Goal: Find contact information: Find contact information

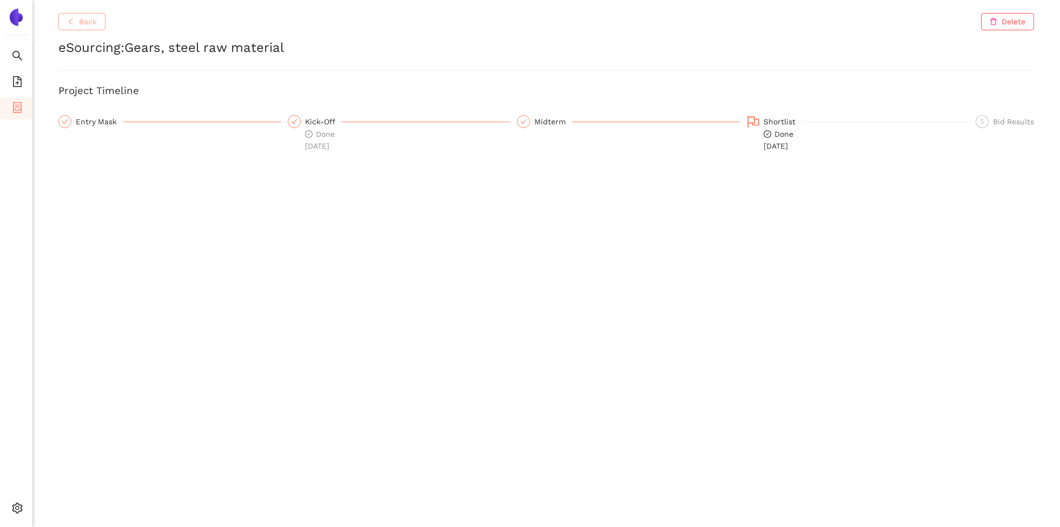
click at [72, 21] on icon "left" at bounding box center [71, 22] width 8 height 8
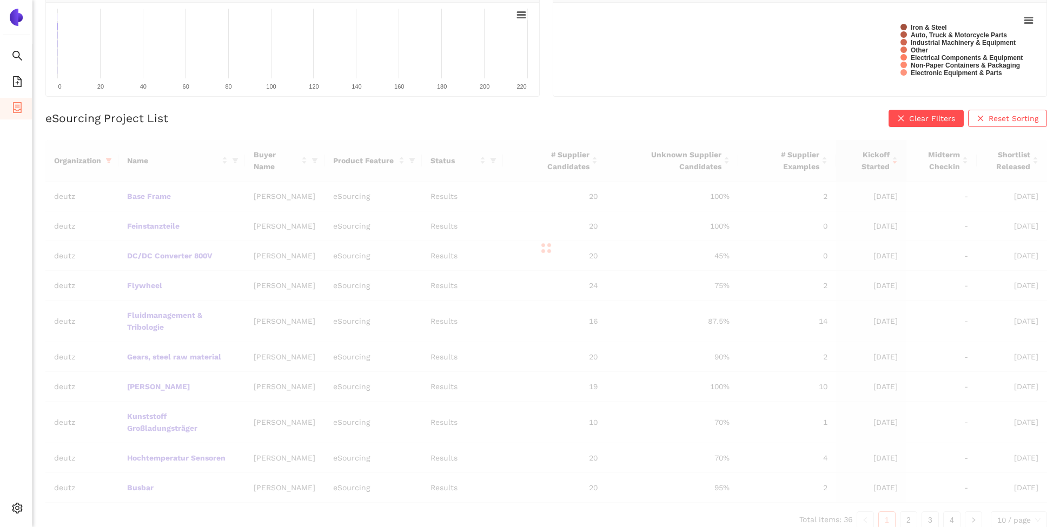
scroll to position [122, 0]
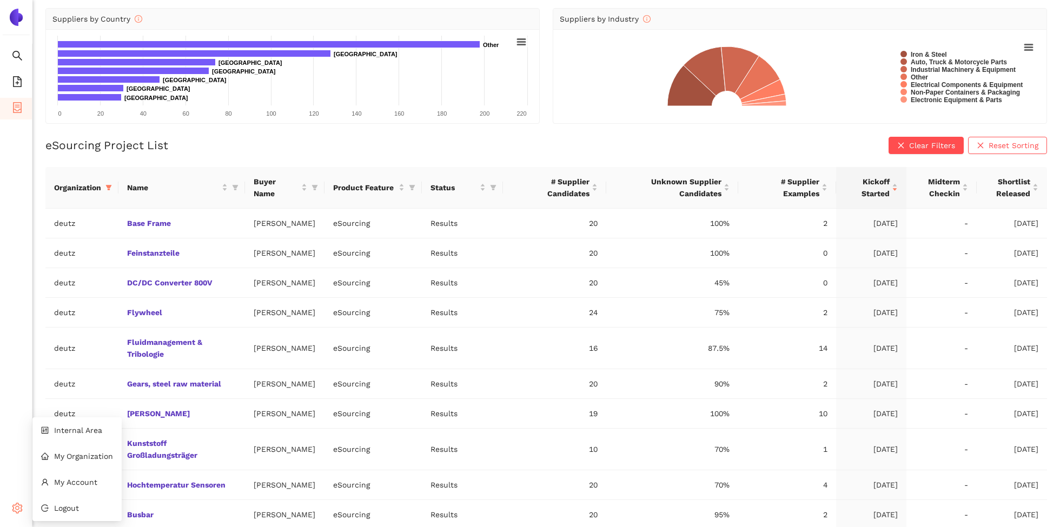
click at [13, 511] on icon "setting" at bounding box center [17, 508] width 10 height 11
click at [66, 452] on span "My Organization" at bounding box center [83, 456] width 59 height 9
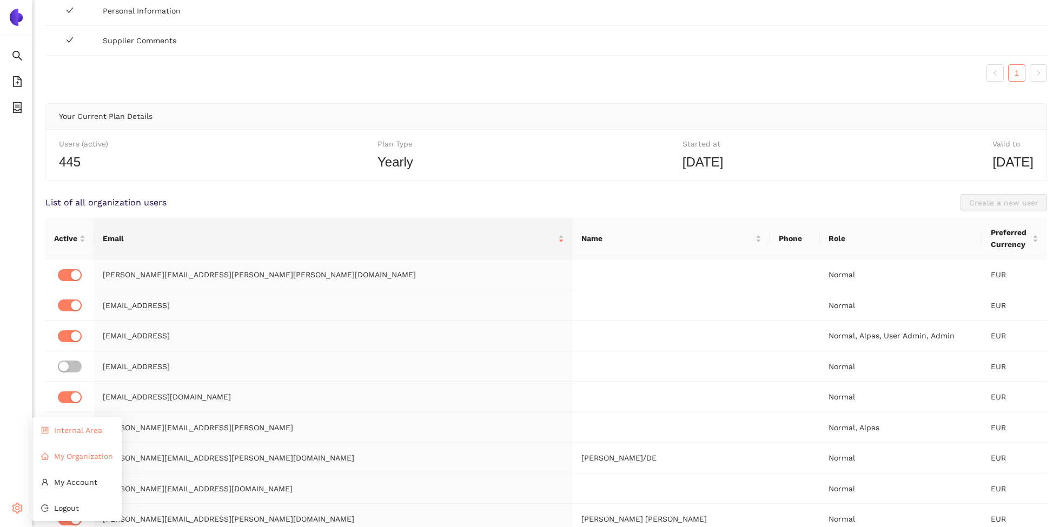
scroll to position [109, 0]
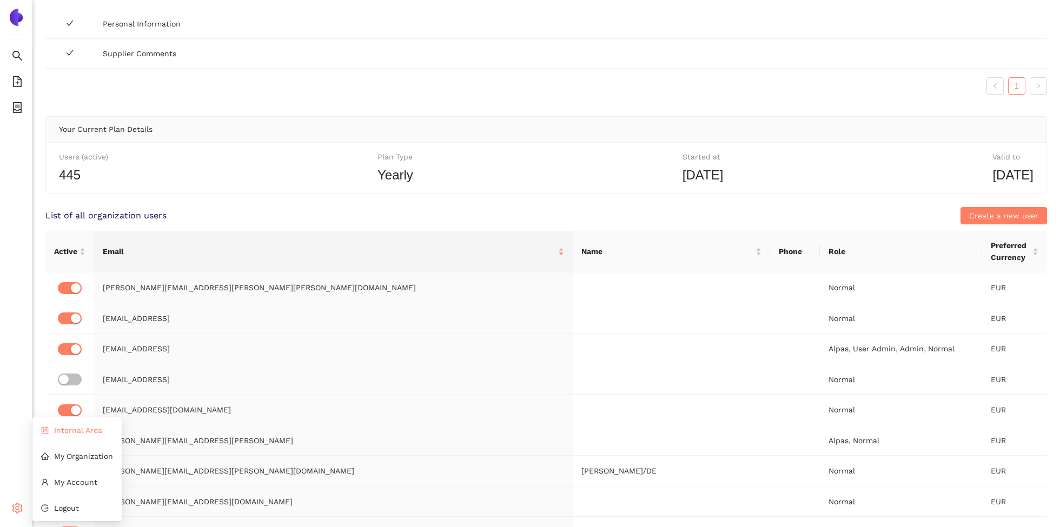
click at [69, 435] on li "Internal Area" at bounding box center [76, 431] width 89 height 22
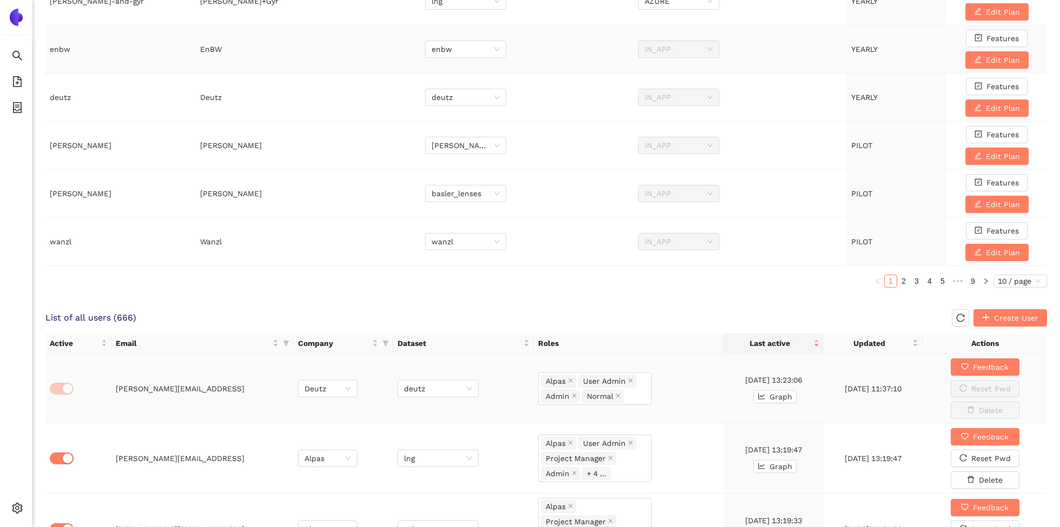
scroll to position [572, 0]
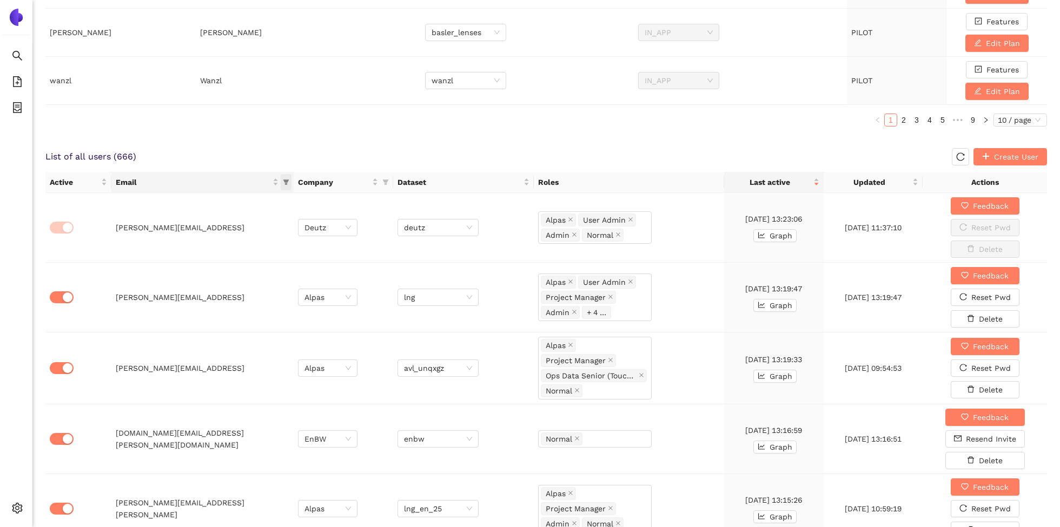
click at [288, 180] on icon "filter" at bounding box center [286, 182] width 6 height 6
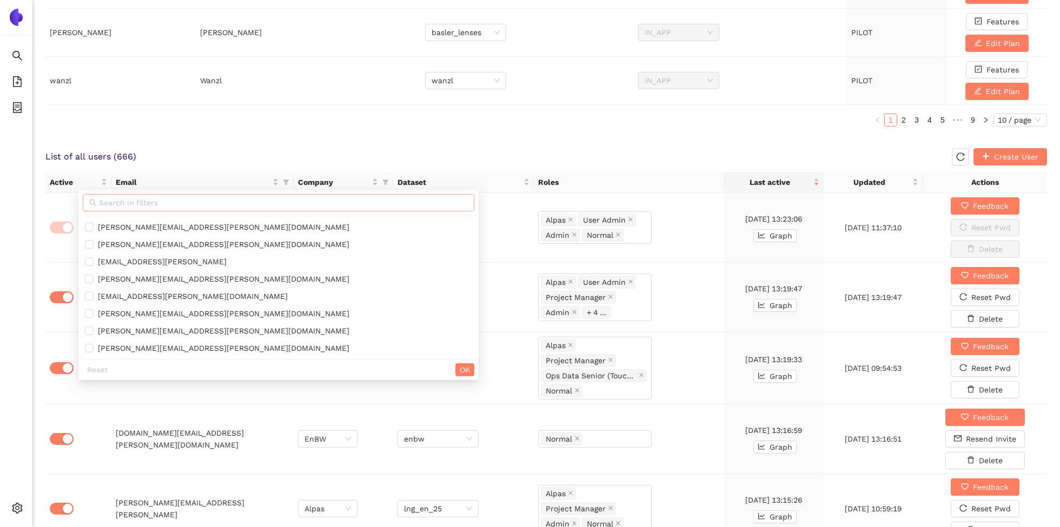
click at [259, 204] on input "text" at bounding box center [283, 203] width 369 height 12
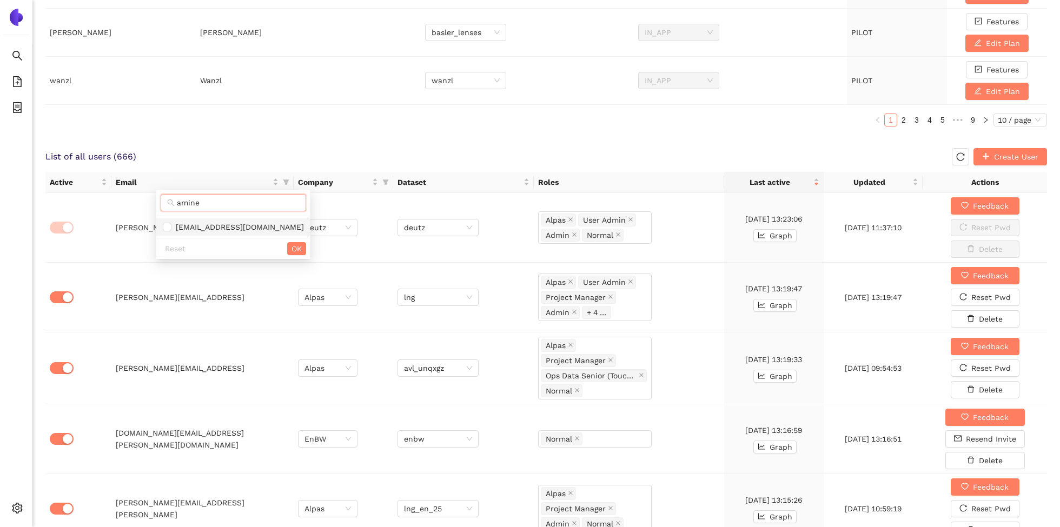
type input "amine"
click at [262, 230] on span "[EMAIL_ADDRESS][DOMAIN_NAME]" at bounding box center [237, 227] width 133 height 9
checkbox input "true"
click at [292, 246] on span "OK" at bounding box center [297, 249] width 10 height 12
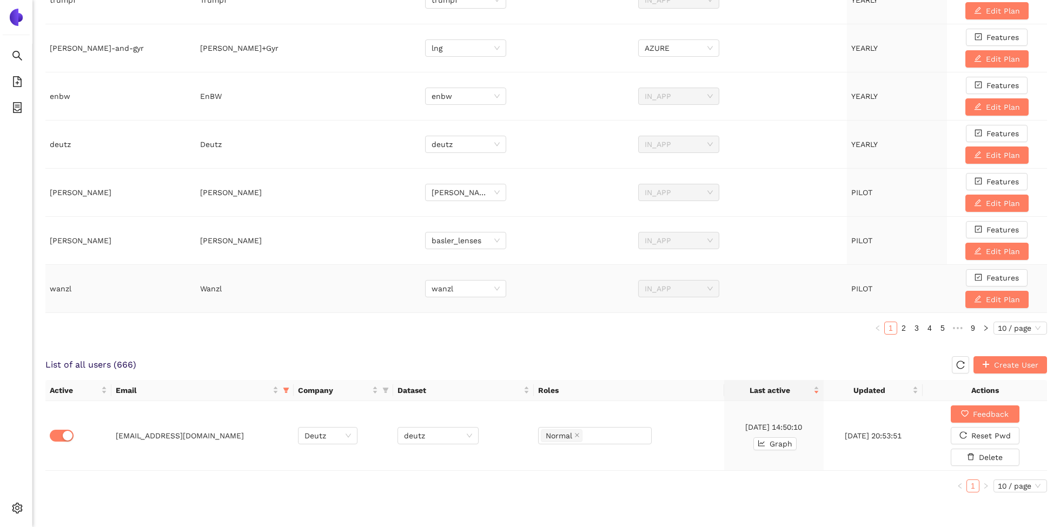
scroll to position [361, 0]
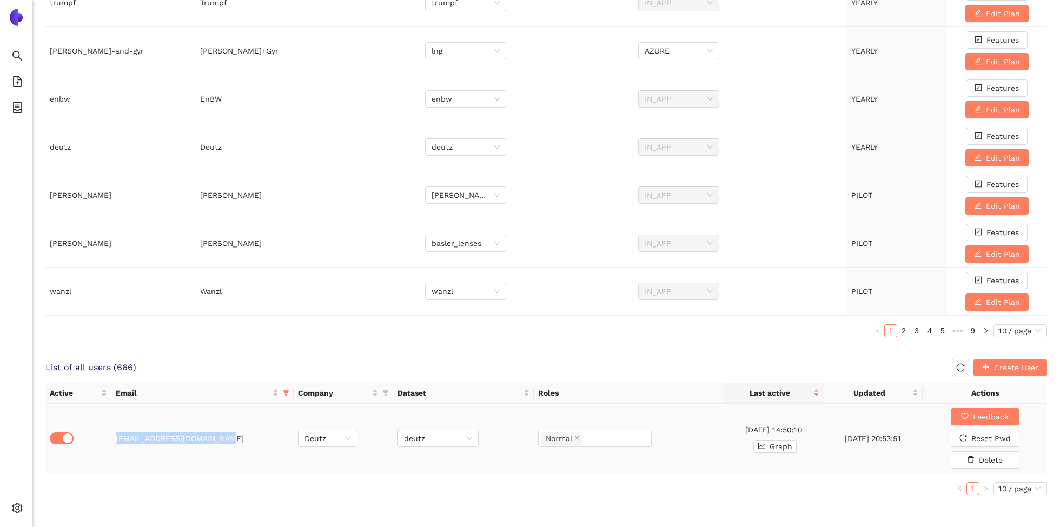
drag, startPoint x: 228, startPoint y: 440, endPoint x: 116, endPoint y: 438, distance: 112.0
click at [116, 438] on td "[EMAIL_ADDRESS][DOMAIN_NAME]" at bounding box center [202, 439] width 182 height 70
copy td "[EMAIL_ADDRESS][DOMAIN_NAME]"
click at [291, 391] on span "this column's title is Email,this column is sortable" at bounding box center [286, 393] width 11 height 16
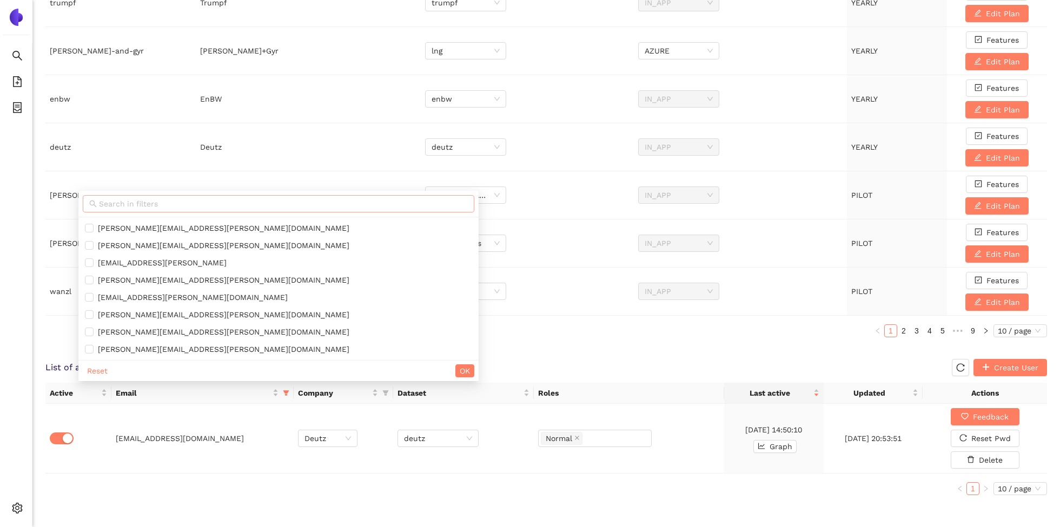
click at [223, 205] on input "text" at bounding box center [283, 204] width 369 height 12
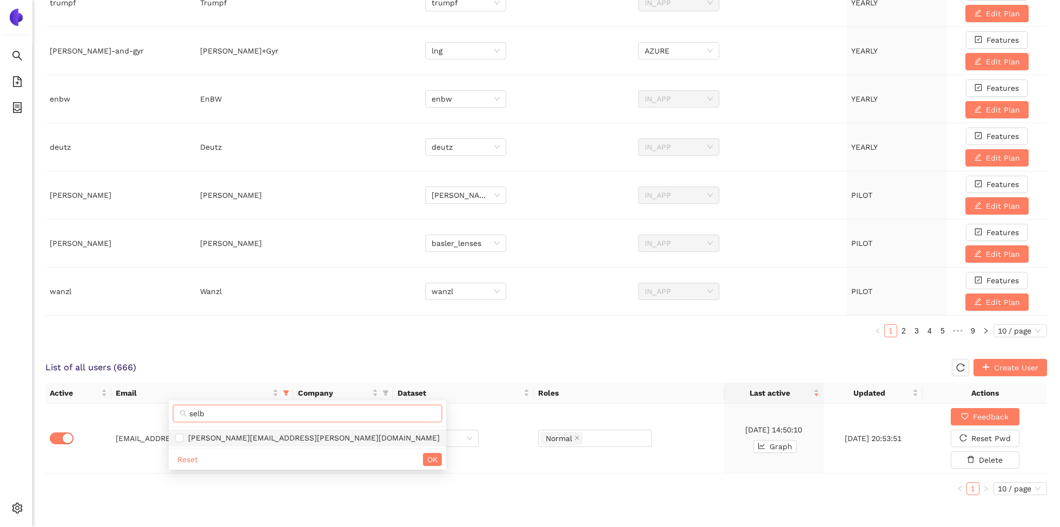
type input "selb"
click at [233, 436] on span "[PERSON_NAME][EMAIL_ADDRESS][PERSON_NAME][DOMAIN_NAME]" at bounding box center [312, 438] width 256 height 9
checkbox input "true"
click at [287, 456] on div "Reset OK" at bounding box center [307, 459] width 277 height 21
click at [427, 457] on span "OK" at bounding box center [432, 460] width 10 height 12
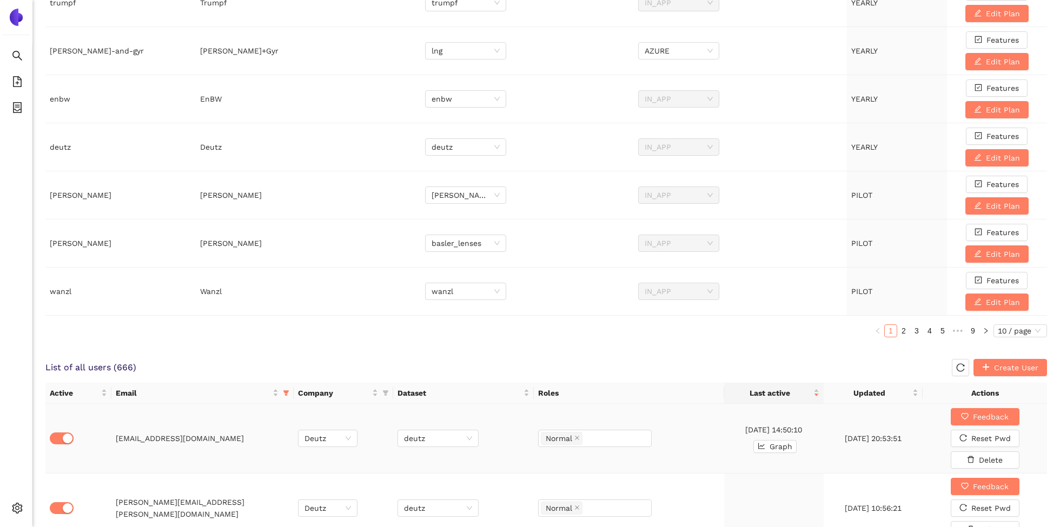
scroll to position [431, 0]
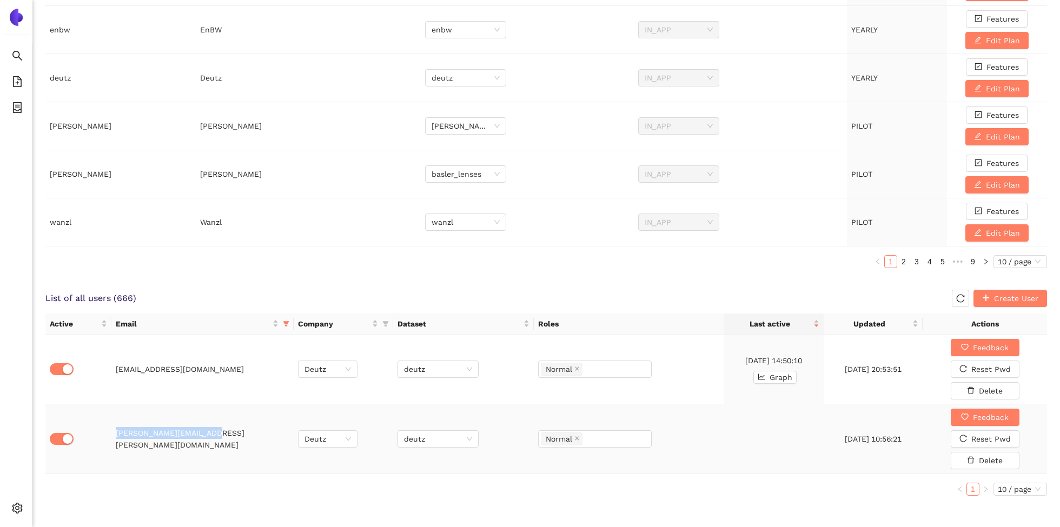
drag, startPoint x: 218, startPoint y: 434, endPoint x: 116, endPoint y: 435, distance: 101.7
click at [116, 435] on td "[PERSON_NAME][EMAIL_ADDRESS][PERSON_NAME][DOMAIN_NAME]" at bounding box center [202, 440] width 182 height 70
copy td "[PERSON_NAME][EMAIL_ADDRESS][PERSON_NAME][DOMAIN_NAME]"
